Goal: Information Seeking & Learning: Find specific fact

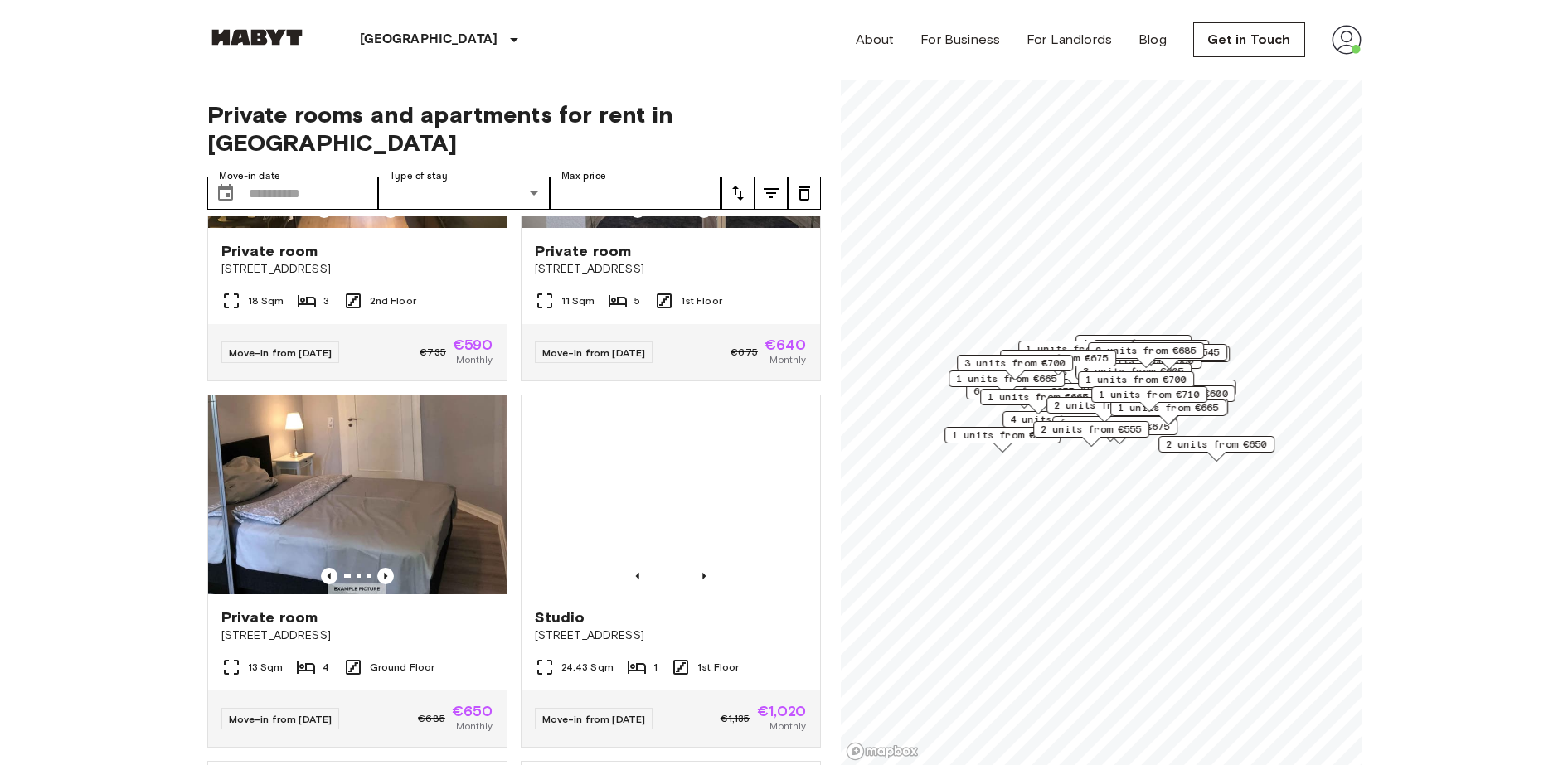
scroll to position [939, 0]
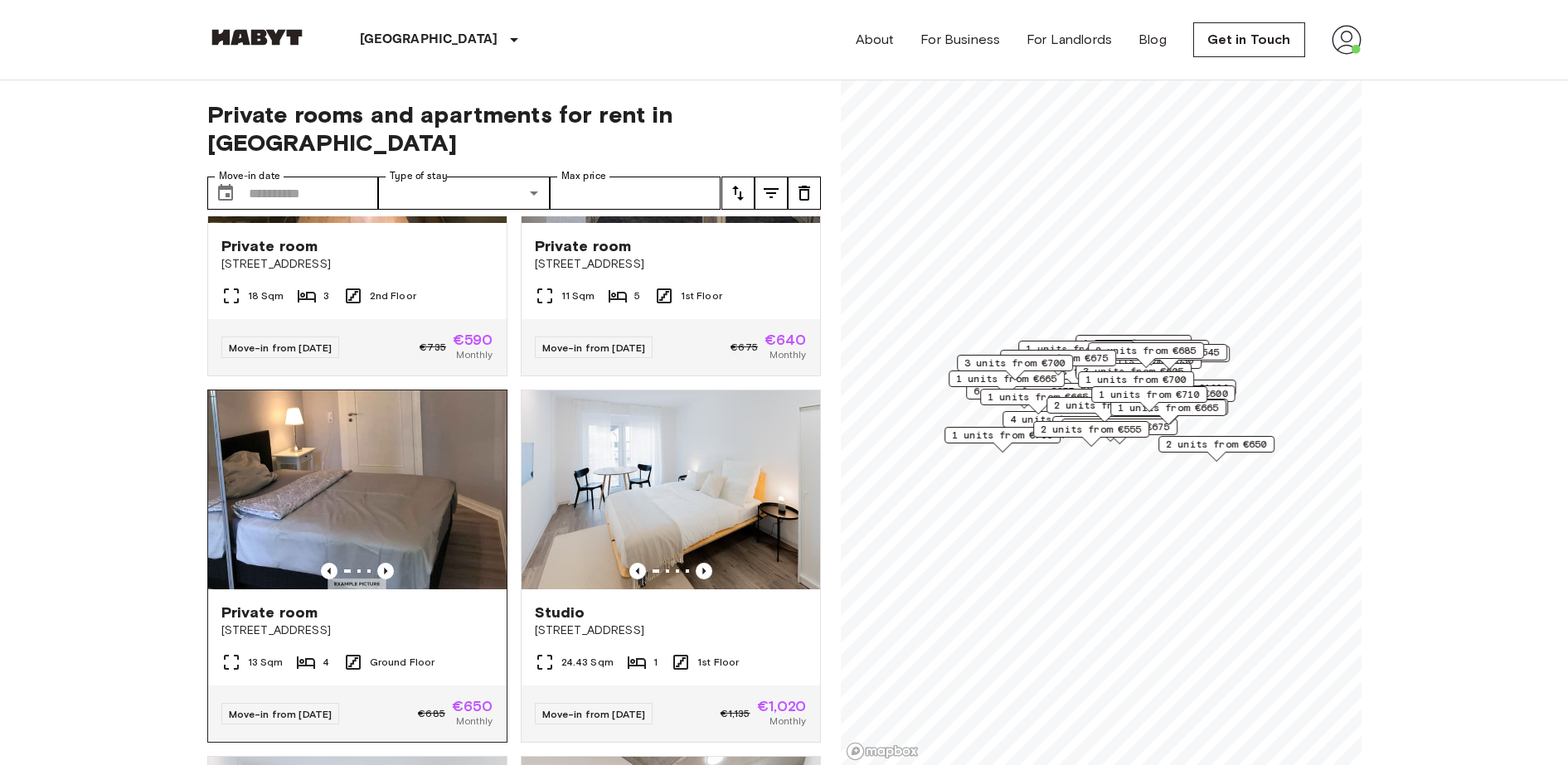
click at [288, 481] on img at bounding box center [357, 489] width 299 height 199
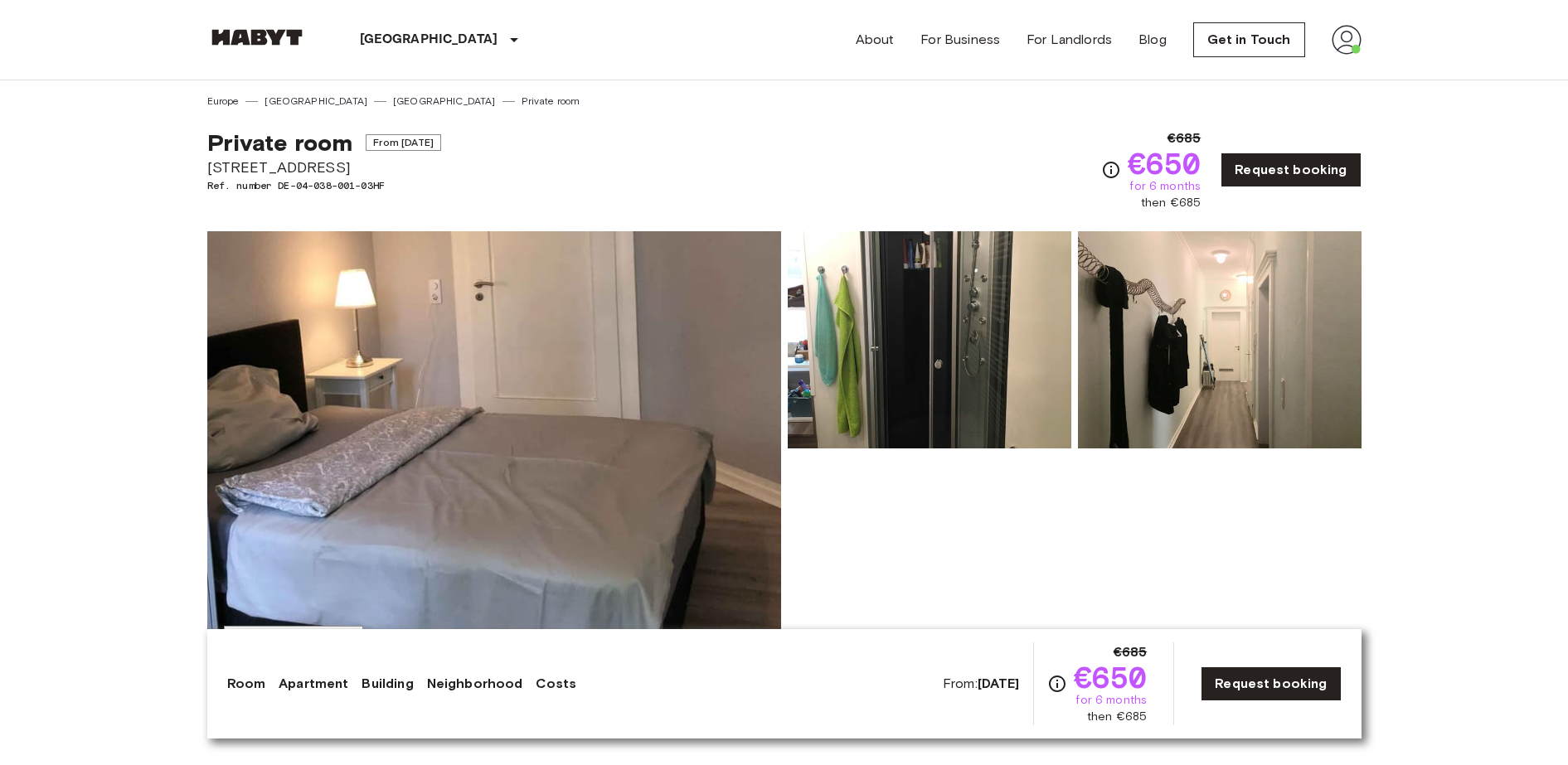
click at [487, 160] on div "Private room From Oct 19 2025 Rothschildallee 33 Ref. number DE-04-038-001-03HF…" at bounding box center [784, 160] width 1155 height 103
click at [289, 165] on span "[STREET_ADDRESS]" at bounding box center [324, 167] width 234 height 21
click at [293, 163] on span "[STREET_ADDRESS]" at bounding box center [324, 167] width 234 height 21
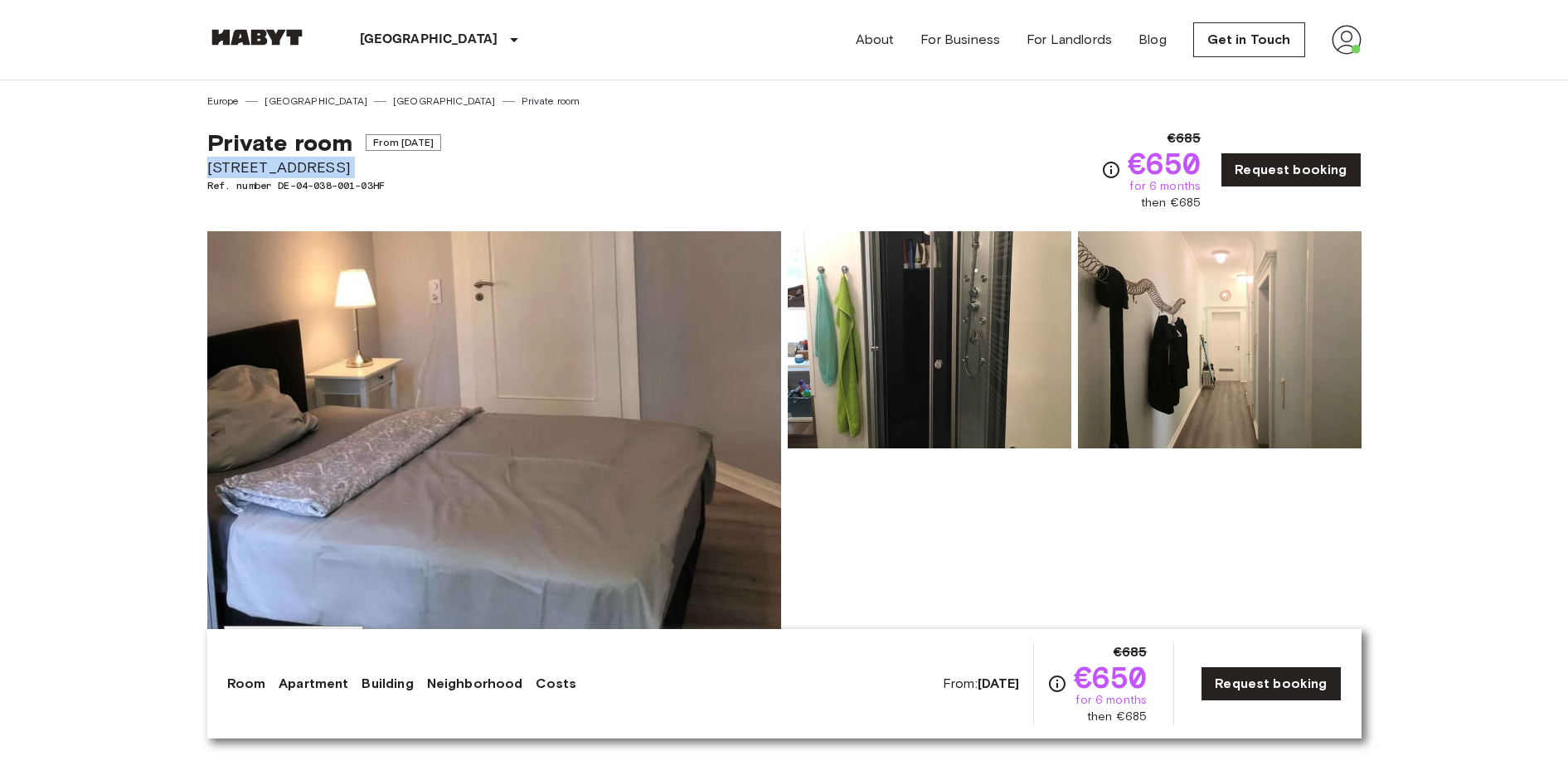
click at [293, 163] on span "[STREET_ADDRESS]" at bounding box center [324, 167] width 234 height 21
copy span "[STREET_ADDRESS]"
